Goal: Obtain resource: Download file/media

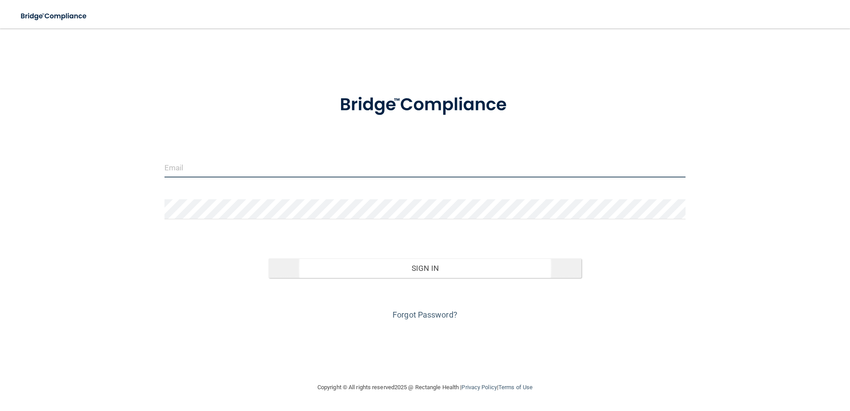
type input "[EMAIL_ADDRESS][DOMAIN_NAME]"
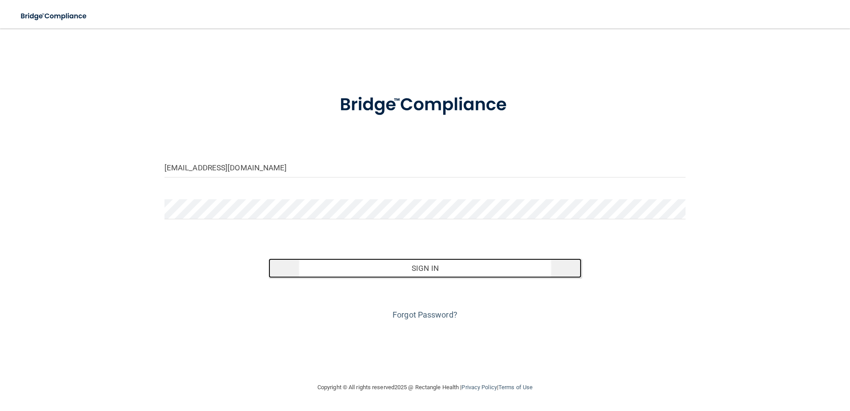
click at [423, 274] on button "Sign In" at bounding box center [425, 268] width 313 height 20
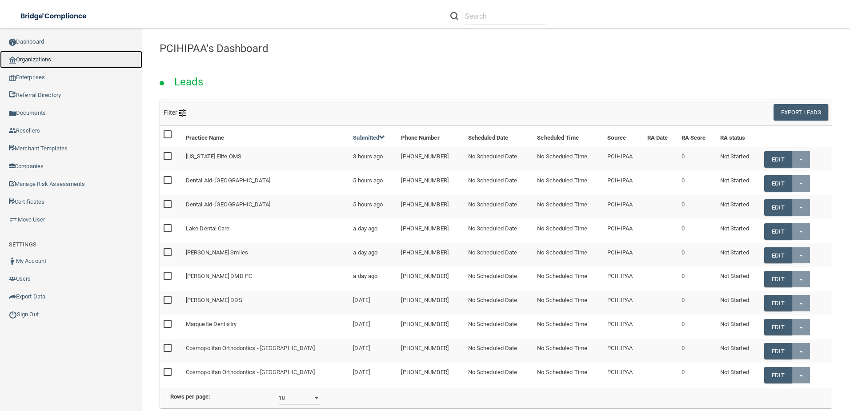
click at [66, 55] on link "Organizations" at bounding box center [71, 60] width 142 height 18
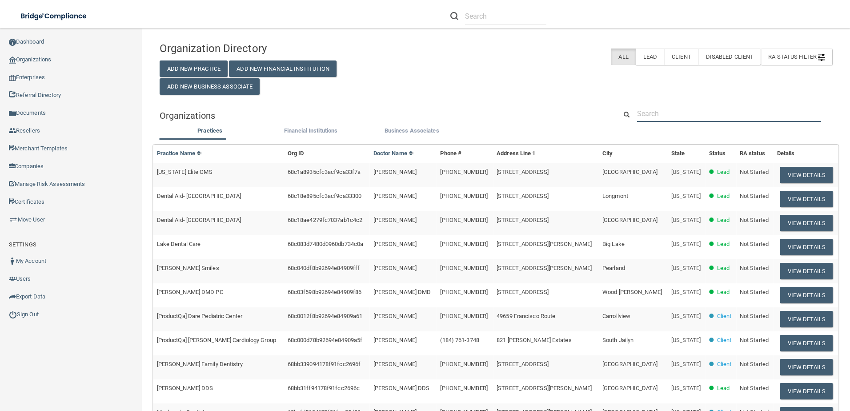
click at [692, 112] on input "text" at bounding box center [729, 113] width 184 height 16
paste input "[PERSON_NAME] Fa, DDS-Brentwood"
type input "[PERSON_NAME] Fa, DDS-Brentwood"
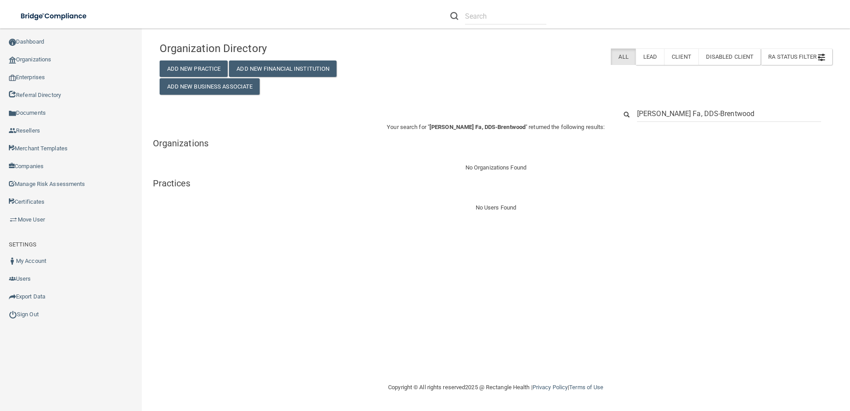
drag, startPoint x: 674, startPoint y: 116, endPoint x: 747, endPoint y: 116, distance: 72.9
click at [747, 116] on input "[PERSON_NAME] Fa, DDS-Brentwood" at bounding box center [729, 113] width 184 height 16
type input "[PERSON_NAME] Fa"
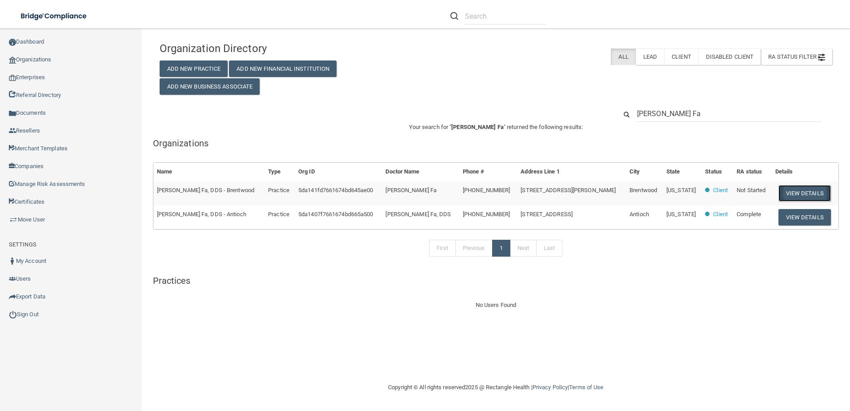
click at [796, 186] on button "View Details" at bounding box center [805, 193] width 52 height 16
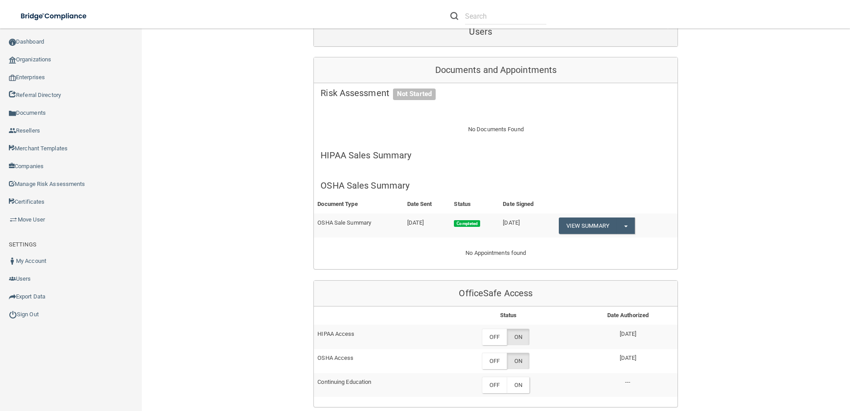
scroll to position [222, 0]
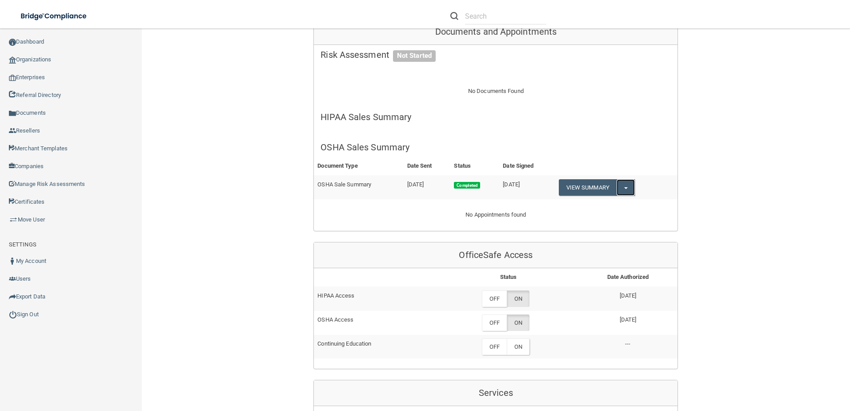
click at [632, 179] on button "Split button!" at bounding box center [626, 187] width 18 height 16
click at [619, 199] on link "Download as PDF" at bounding box center [596, 205] width 74 height 13
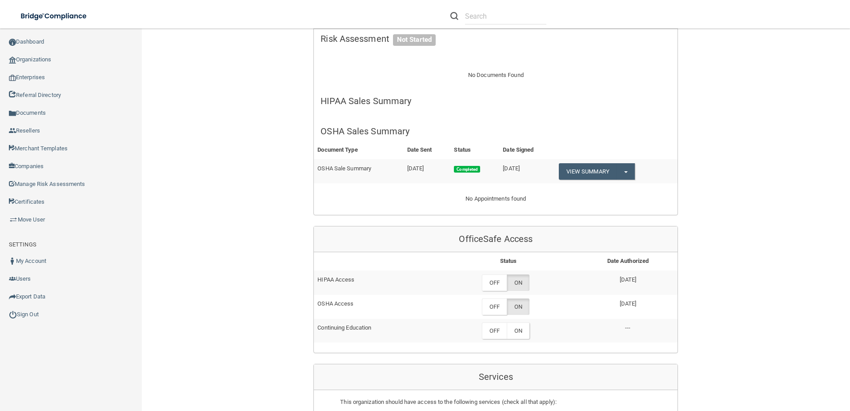
scroll to position [267, 0]
